Goal: Navigation & Orientation: Go to known website

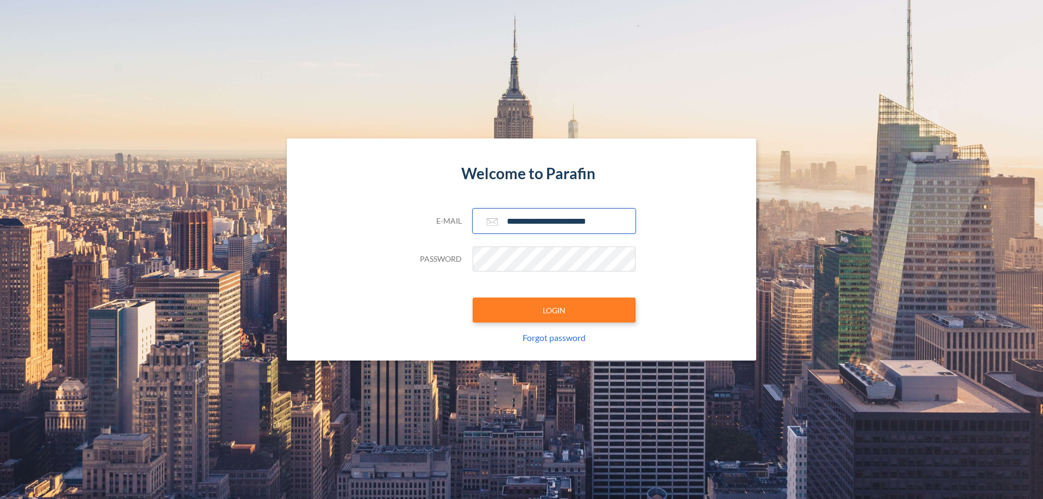
type input "**********"
click at [554, 310] on button "LOGIN" at bounding box center [554, 310] width 163 height 25
